Goal: Task Accomplishment & Management: Complete application form

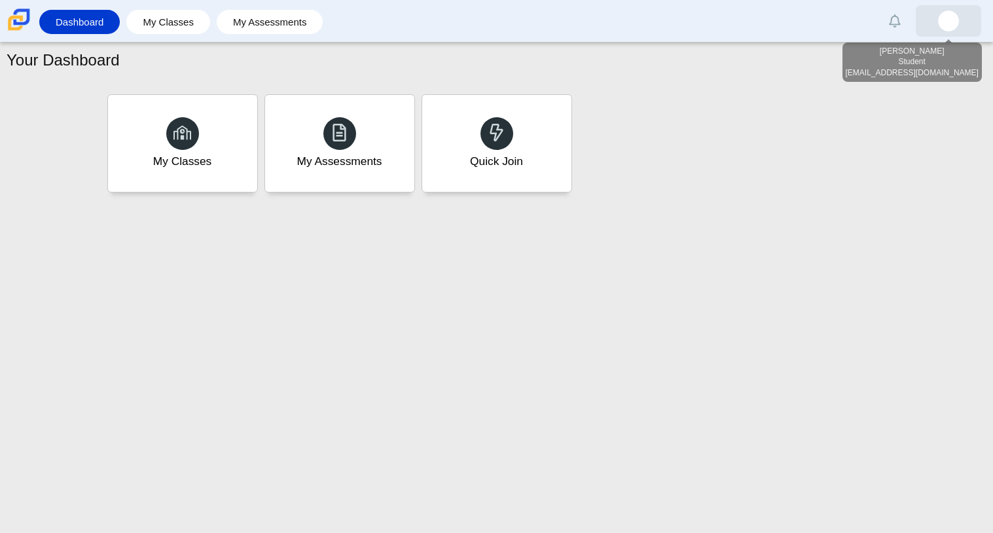
click at [953, 12] on img at bounding box center [948, 20] width 21 height 21
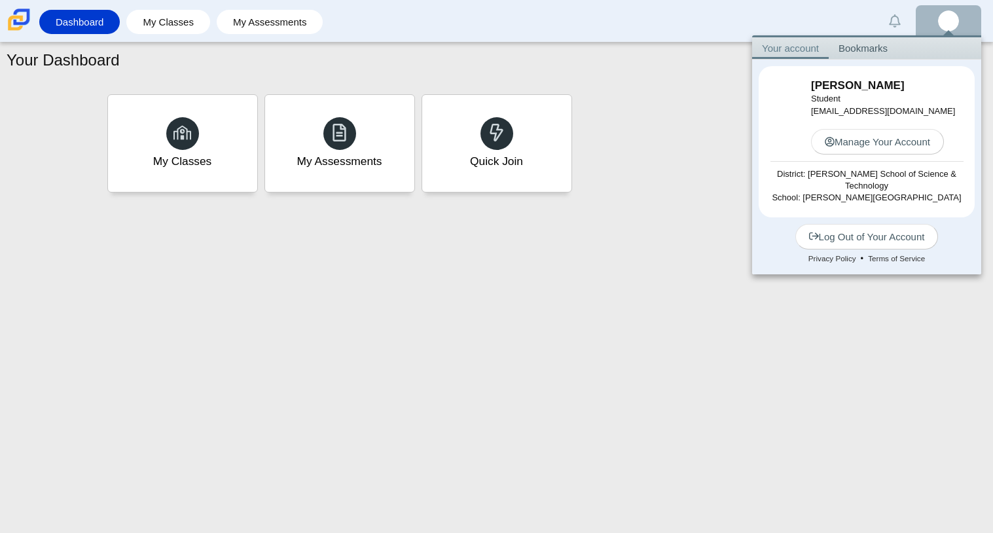
click at [722, 101] on div "My Classes My Assessments Quick Join" at bounding box center [497, 143] width 786 height 105
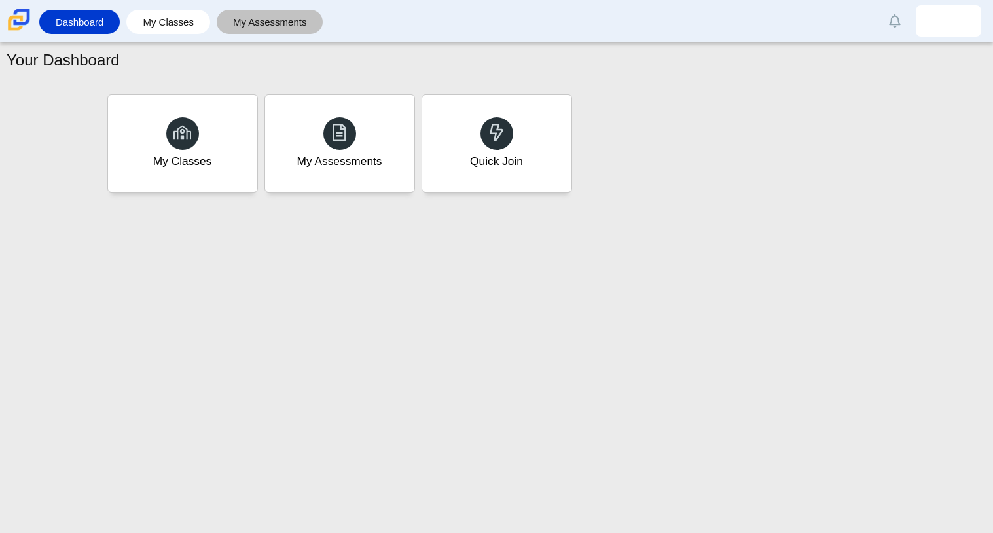
click at [254, 16] on link "My Assessments" at bounding box center [270, 22] width 94 height 24
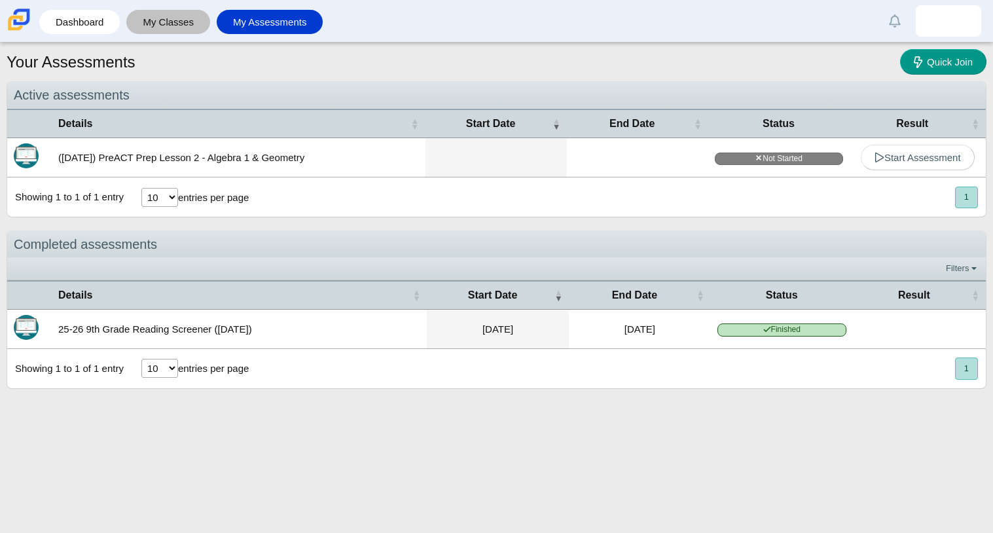
click at [164, 18] on link "My Classes" at bounding box center [168, 22] width 71 height 24
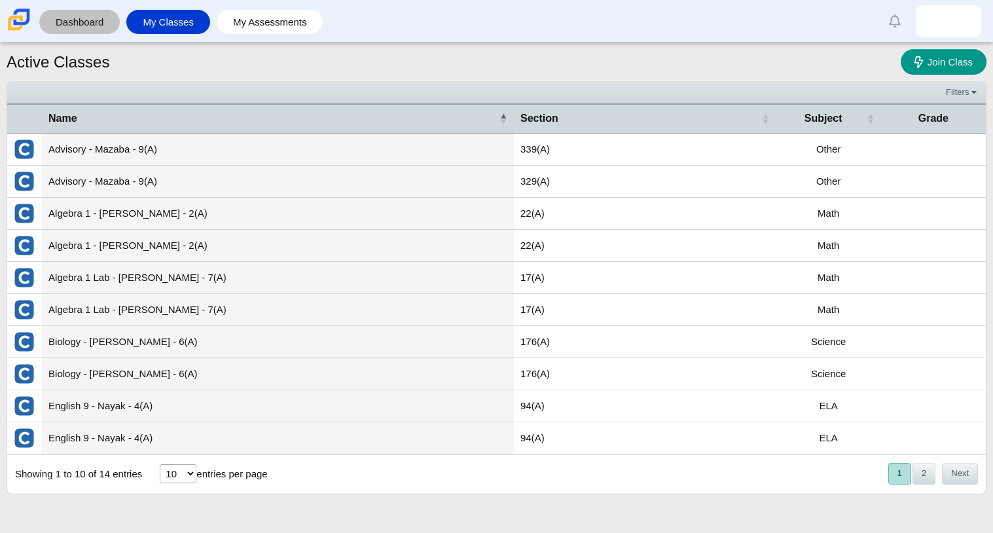
click at [67, 27] on link "Dashboard" at bounding box center [79, 22] width 67 height 24
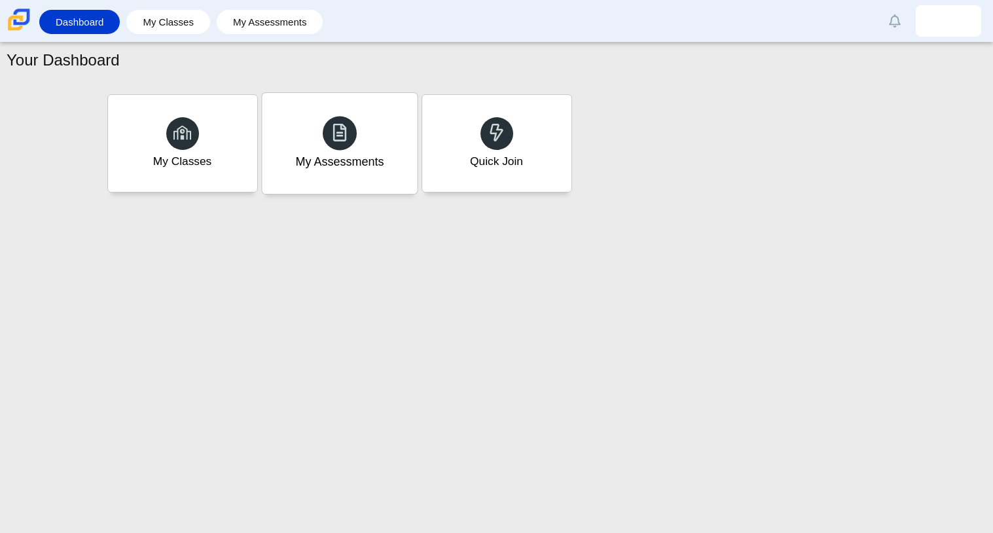
click at [365, 133] on div "My Assessments" at bounding box center [339, 143] width 155 height 101
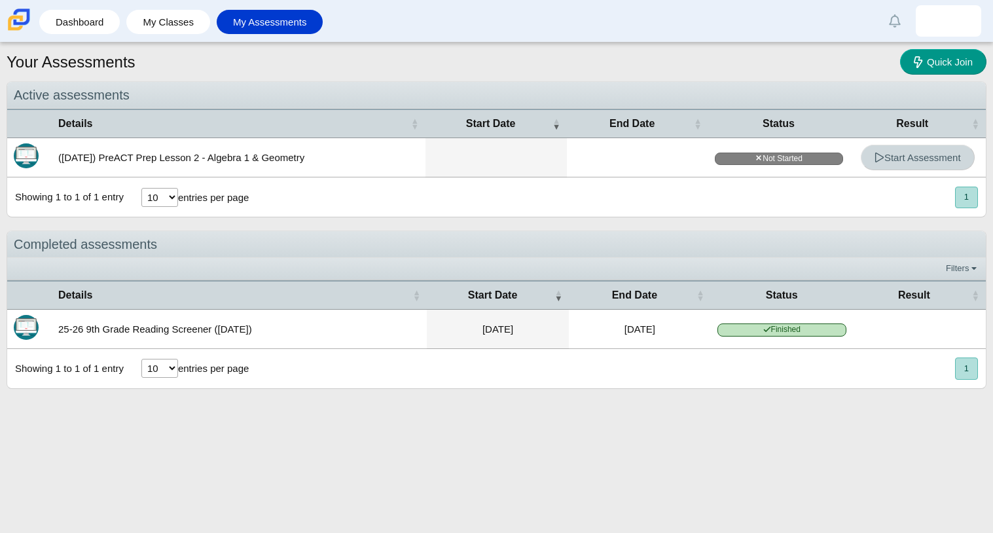
click at [958, 156] on span "Start Assessment" at bounding box center [918, 157] width 86 height 11
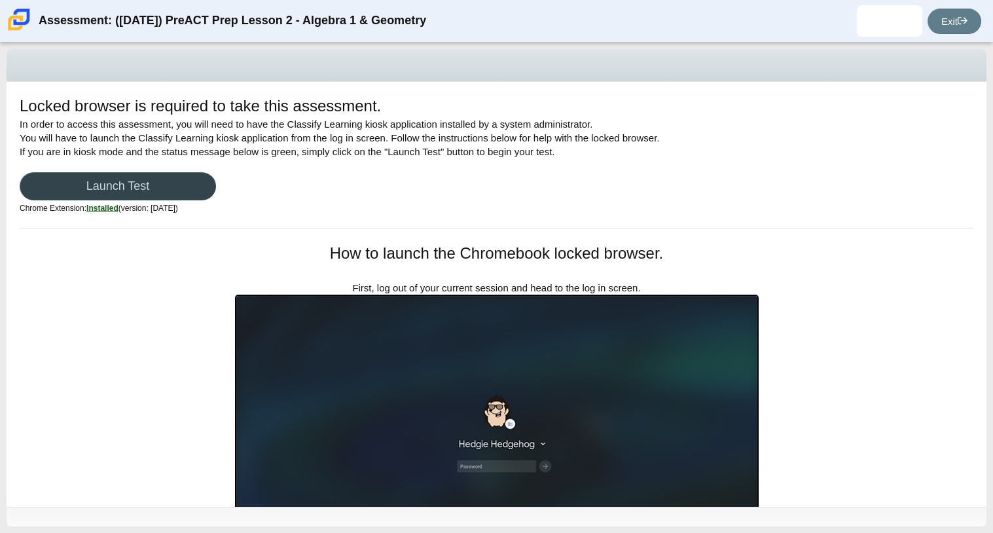
click at [124, 184] on link "Launch Test" at bounding box center [118, 186] width 196 height 28
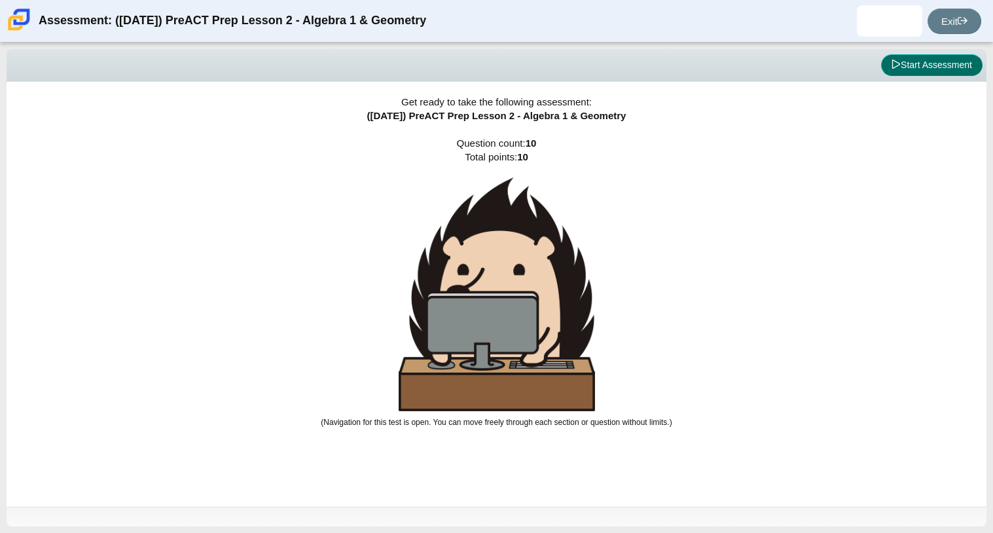
click at [903, 74] on button "Start Assessment" at bounding box center [931, 65] width 101 height 22
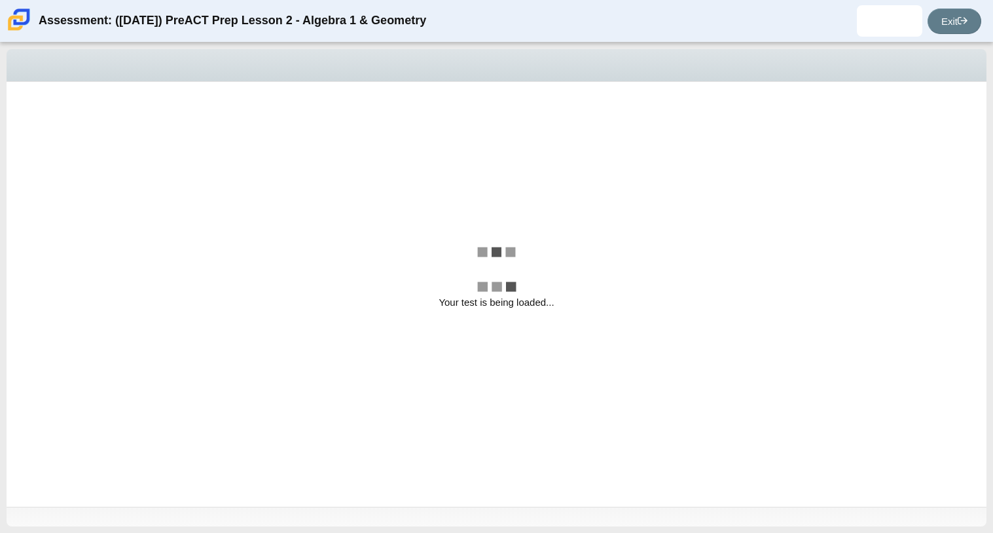
select select "bbf5d072-3e0b-44c4-9a12-6e7c9033f65b"
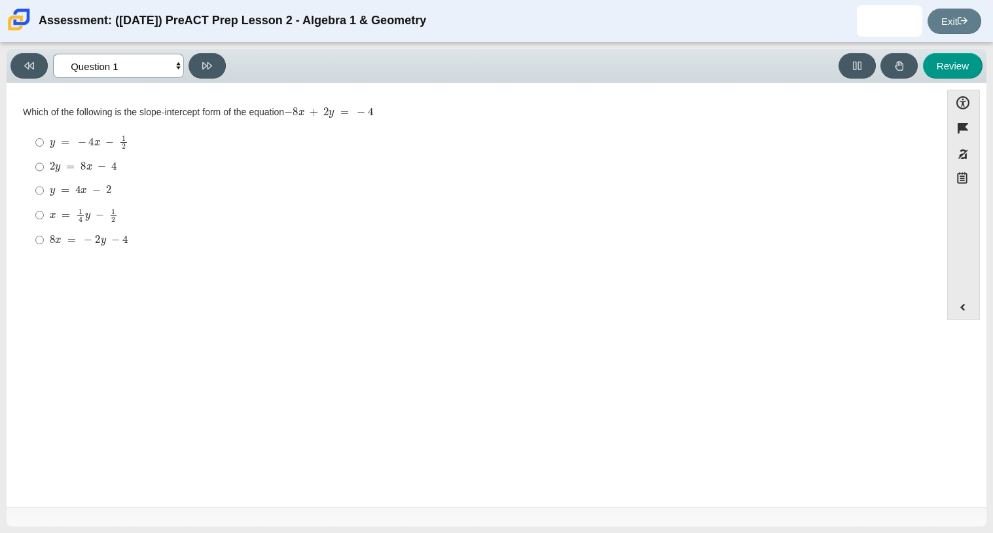
click at [179, 66] on select "Questions Question 1 Question 2 Question 3 Question 4 Question 5 Question 6 Que…" at bounding box center [118, 66] width 131 height 24
click at [297, 269] on div "Question Which of the following is the slope-intercept form of the equation − 8…" at bounding box center [473, 182] width 921 height 178
click at [113, 191] on div "y = 4 x − 2" at bounding box center [484, 190] width 868 height 13
click at [44, 191] on input "y = 4 x − 2 y = 4 x − 2" at bounding box center [39, 191] width 9 height 24
radio input "true"
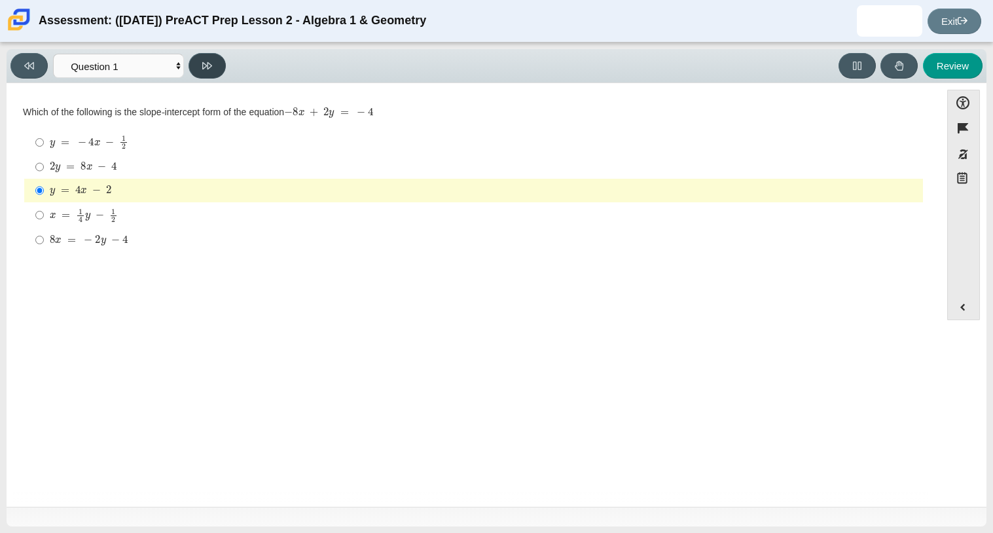
click at [219, 64] on button at bounding box center [207, 66] width 37 height 26
select select "ed62e223-81bd-4cbf-ab48-ab975844bd1f"
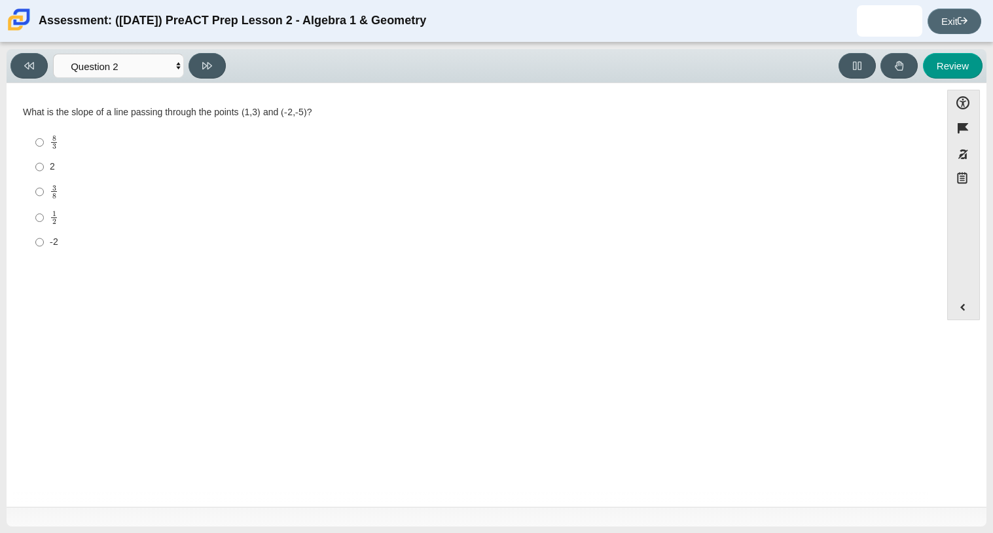
click at [962, 20] on use at bounding box center [963, 20] width 10 height 7
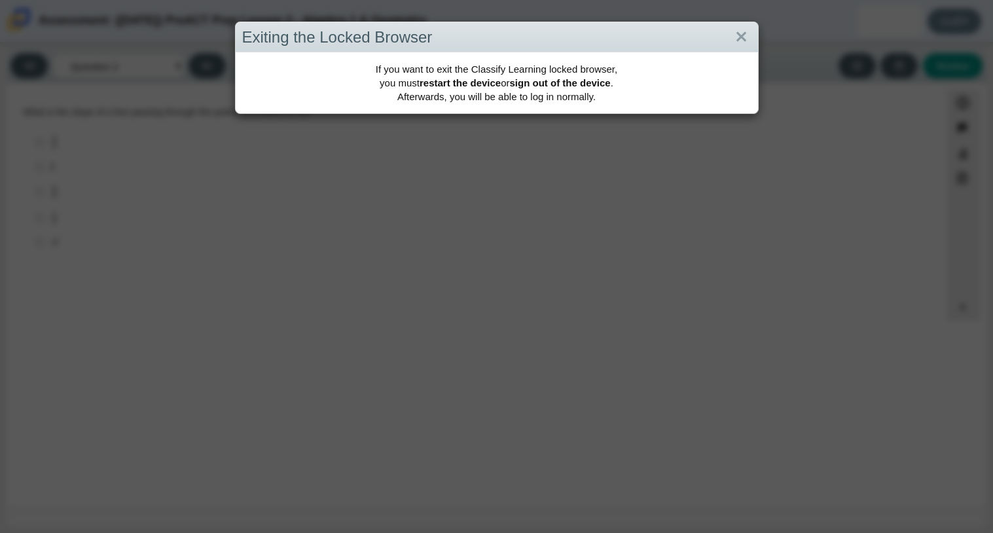
click at [748, 117] on div "Exiting the Locked Browser If you want to exit the Classify Learning locked bro…" at bounding box center [496, 266] width 993 height 533
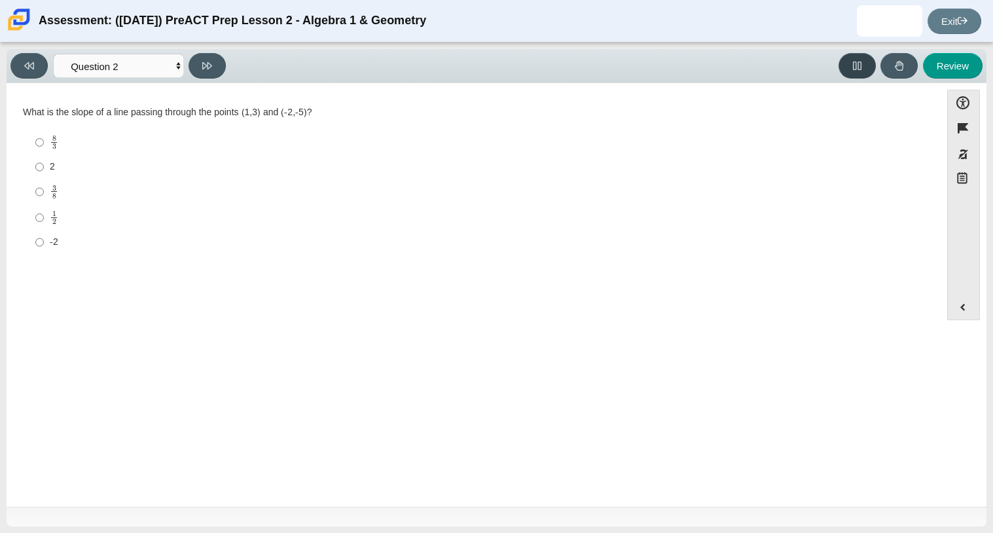
click at [860, 65] on icon at bounding box center [857, 66] width 10 height 10
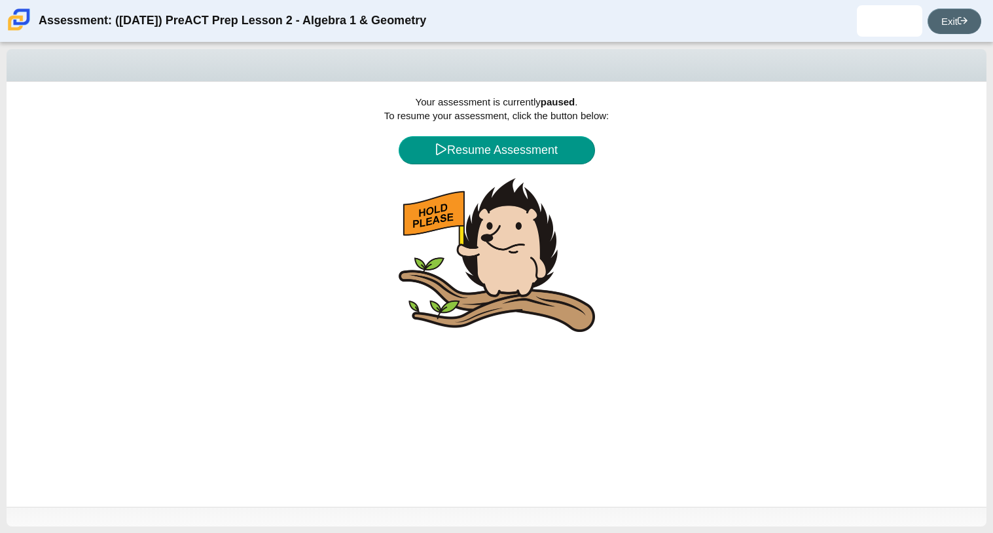
click at [968, 15] on link "Exit" at bounding box center [955, 22] width 54 height 26
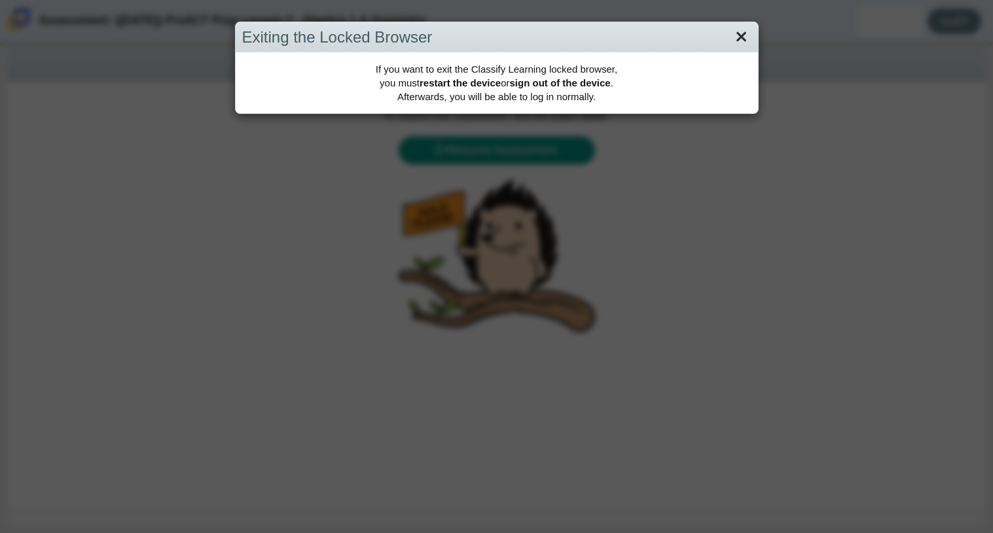
click at [739, 34] on link "Close" at bounding box center [741, 37] width 20 height 22
